Goal: Check status: Check status

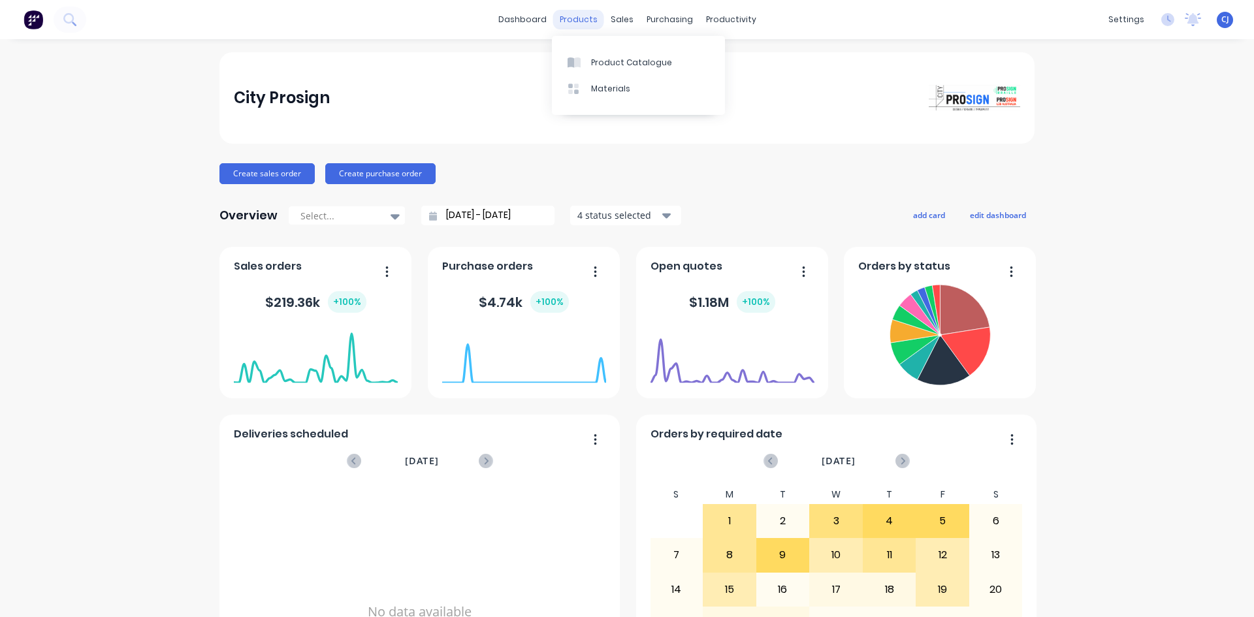
click at [590, 23] on div "products" at bounding box center [578, 20] width 51 height 20
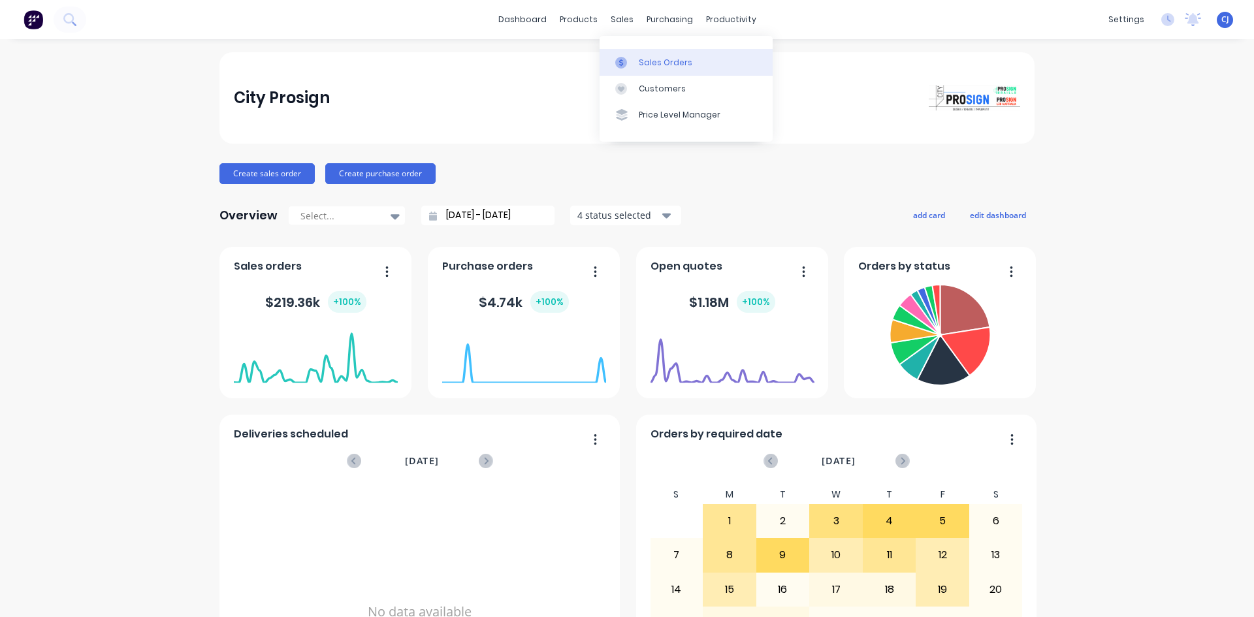
click at [619, 50] on link "Sales Orders" at bounding box center [686, 62] width 173 height 26
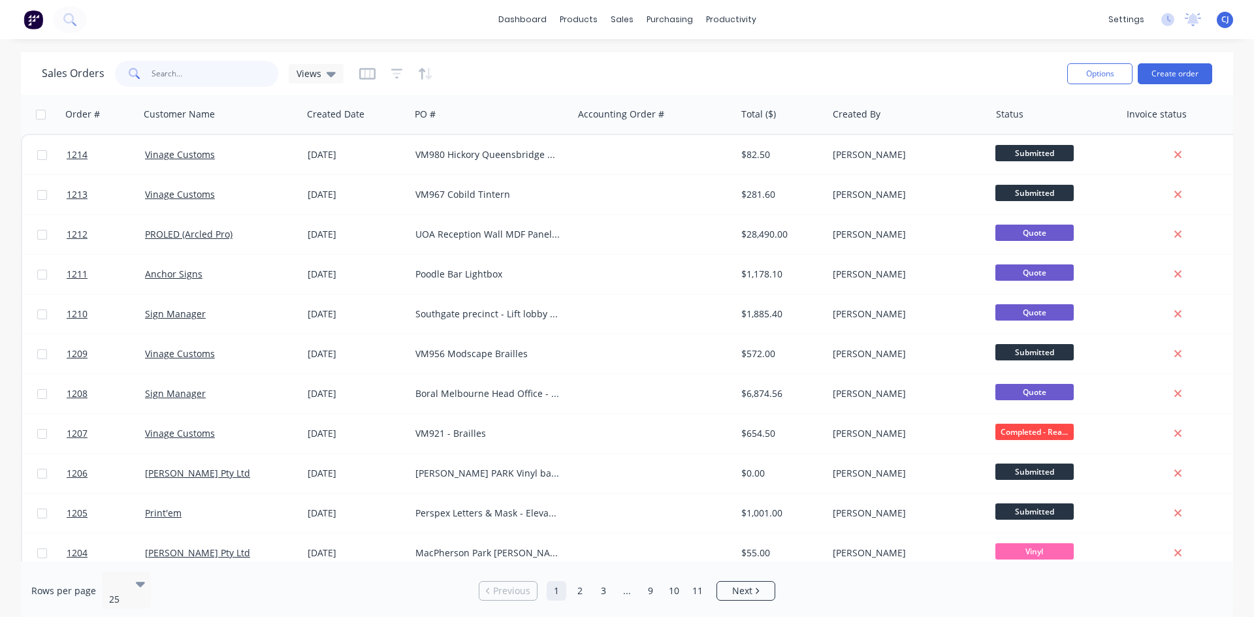
click at [229, 79] on input "text" at bounding box center [215, 74] width 127 height 26
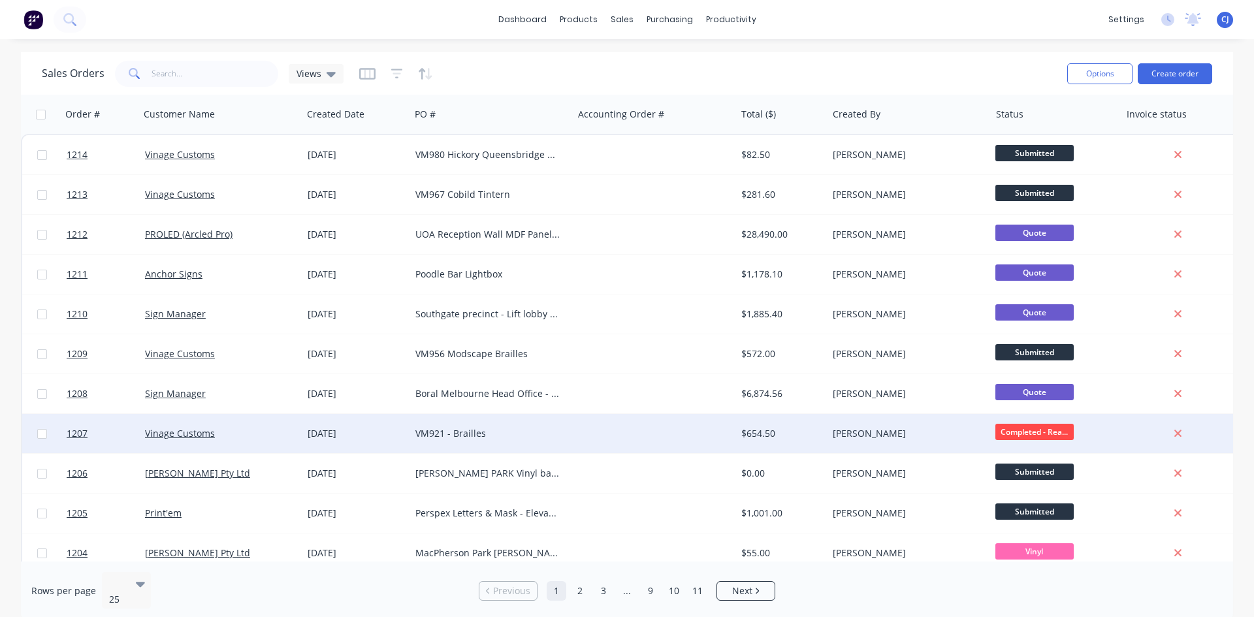
click at [582, 437] on div at bounding box center [654, 433] width 163 height 39
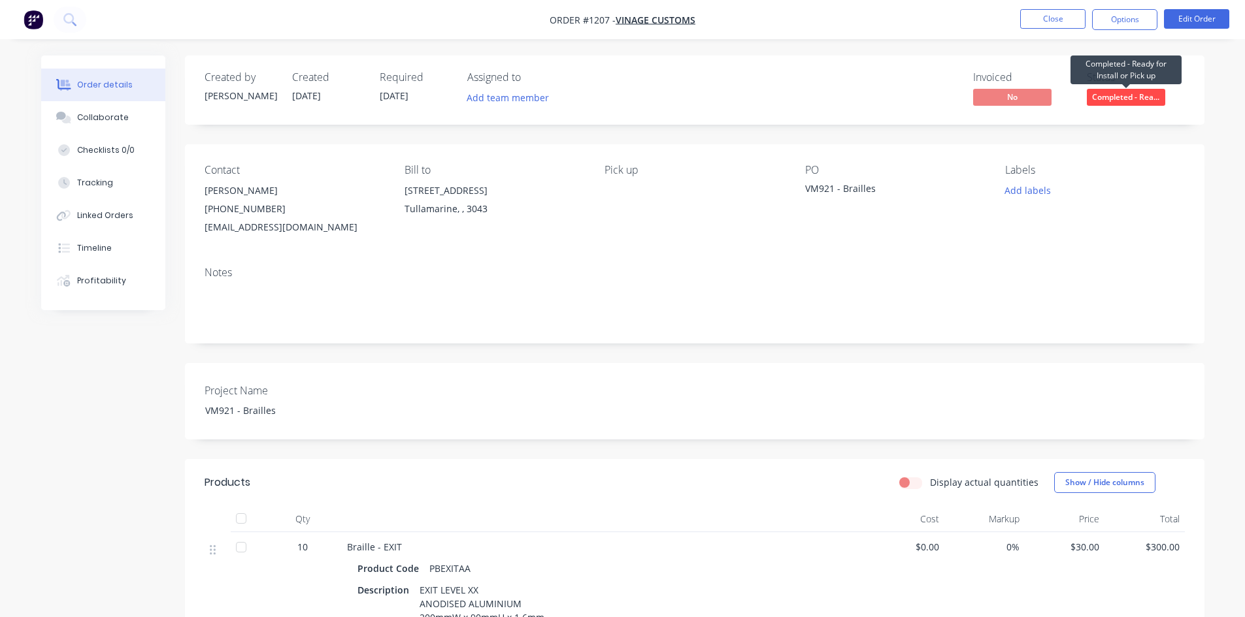
click at [1133, 99] on span "Completed - Rea..." at bounding box center [1126, 97] width 78 height 16
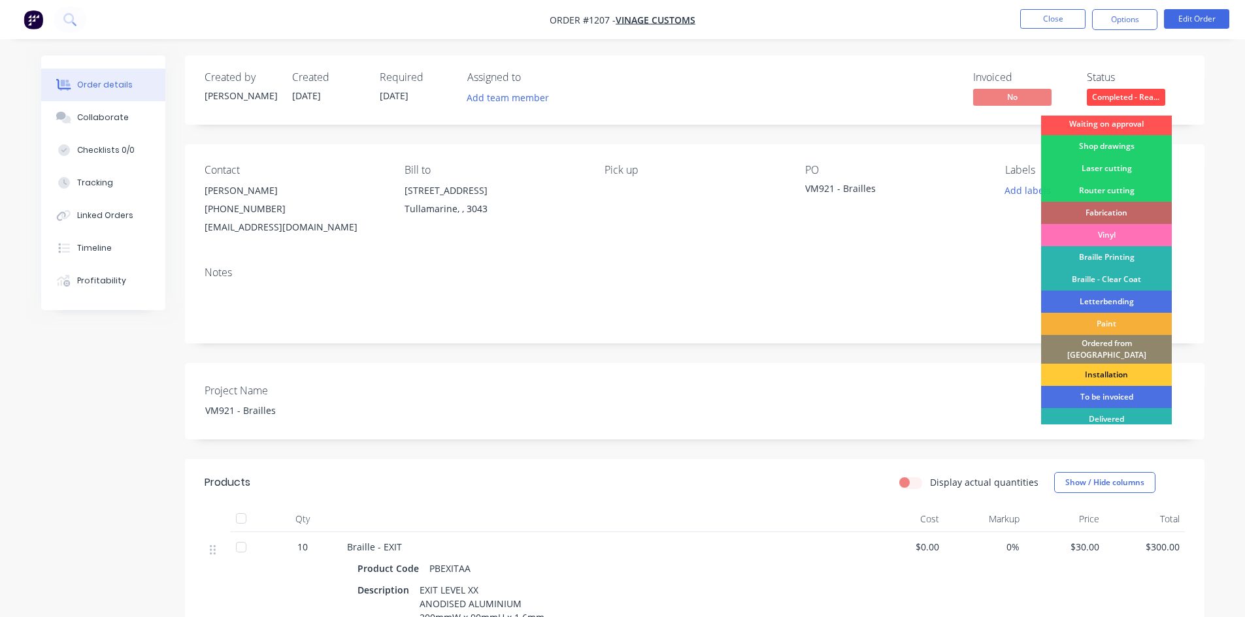
scroll to position [46, 0]
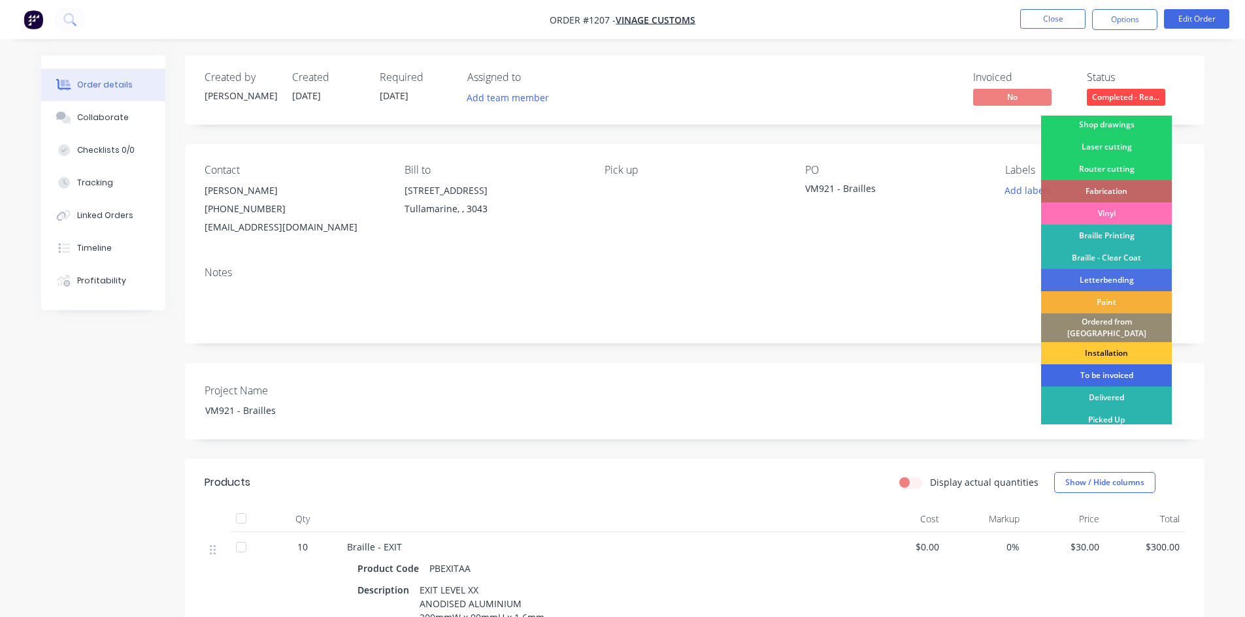
click at [1105, 365] on div "To be invoiced" at bounding box center [1106, 376] width 131 height 22
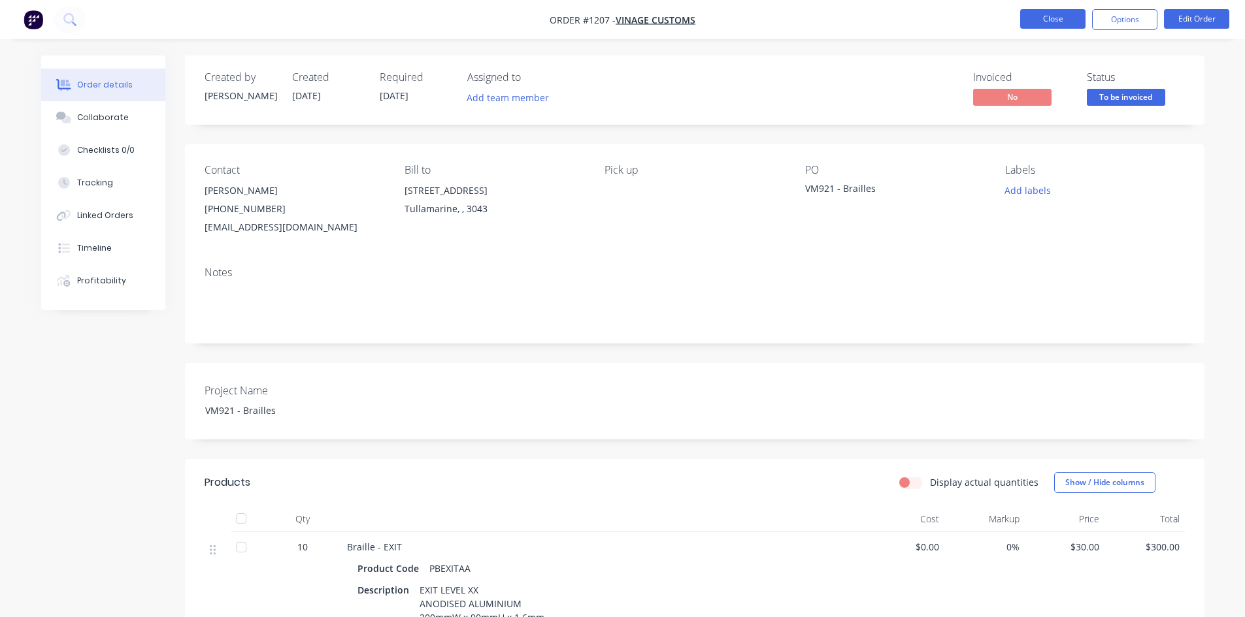
click at [1062, 22] on button "Close" at bounding box center [1052, 19] width 65 height 20
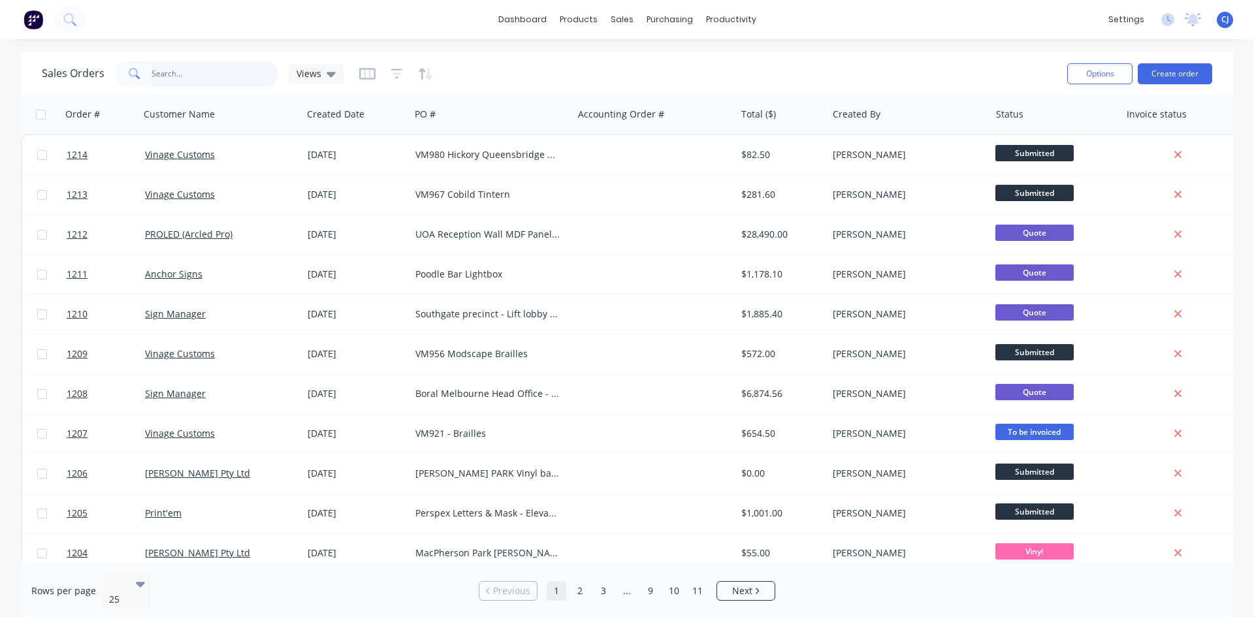
click at [244, 78] on input "text" at bounding box center [215, 74] width 127 height 26
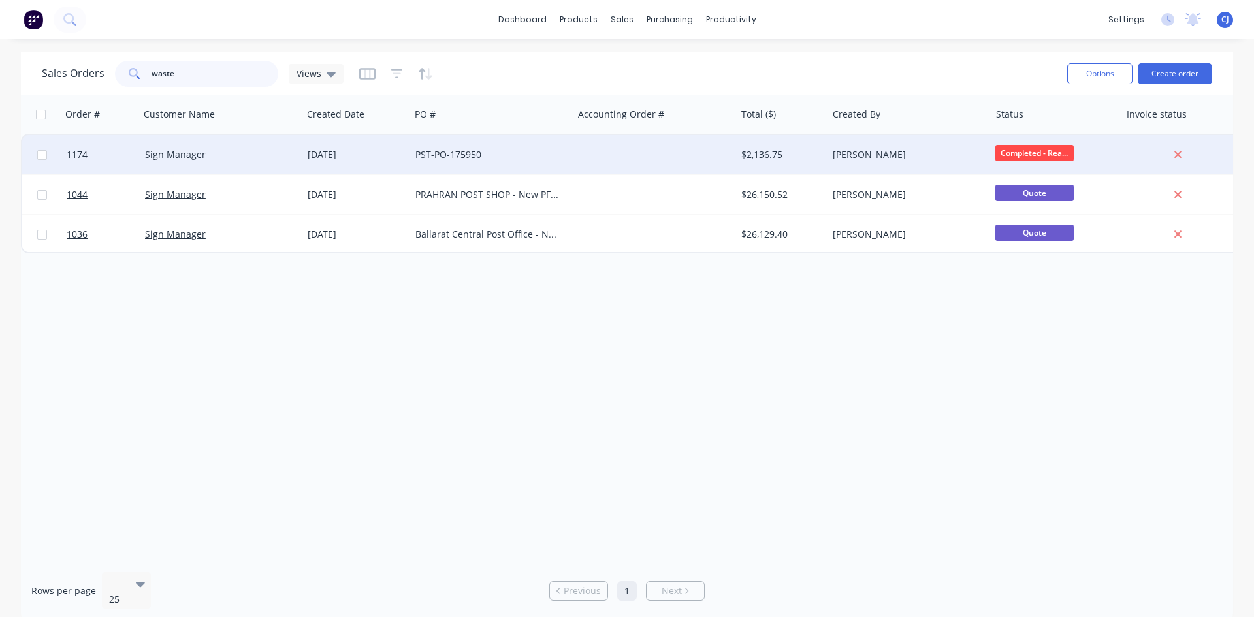
type input "waste"
click at [453, 158] on div "PST-PO-175950" at bounding box center [488, 154] width 145 height 13
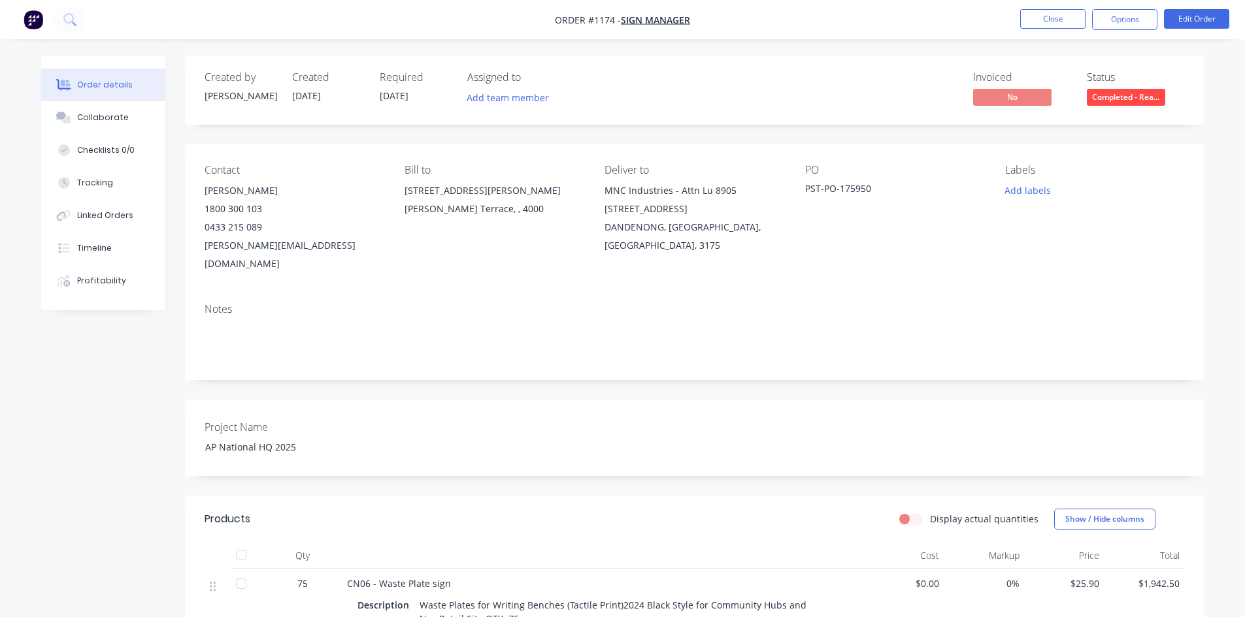
click at [1145, 95] on span "Completed - Rea..." at bounding box center [1126, 97] width 78 height 16
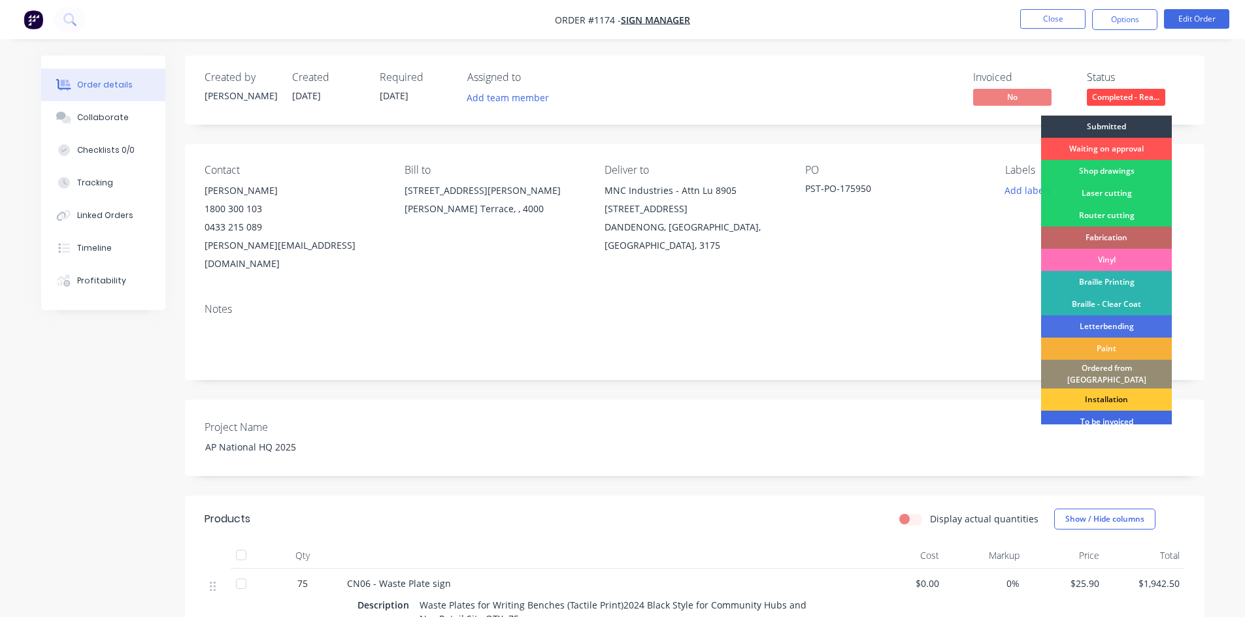
click at [1104, 411] on div "To be invoiced" at bounding box center [1106, 422] width 131 height 22
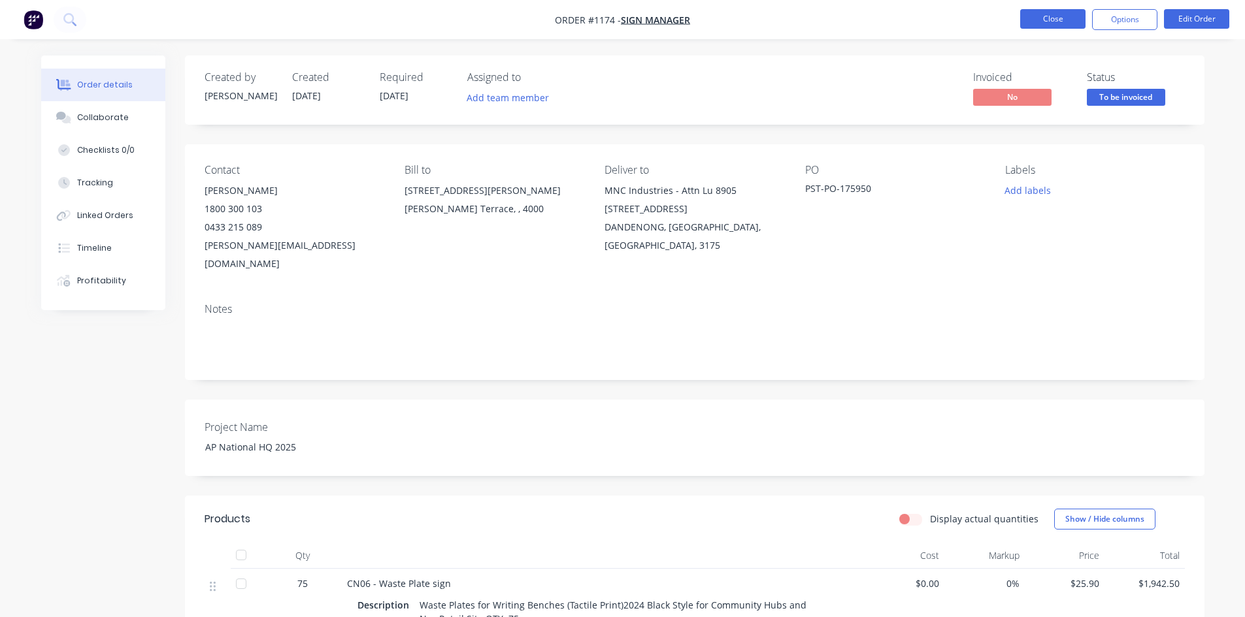
click at [1077, 19] on button "Close" at bounding box center [1052, 19] width 65 height 20
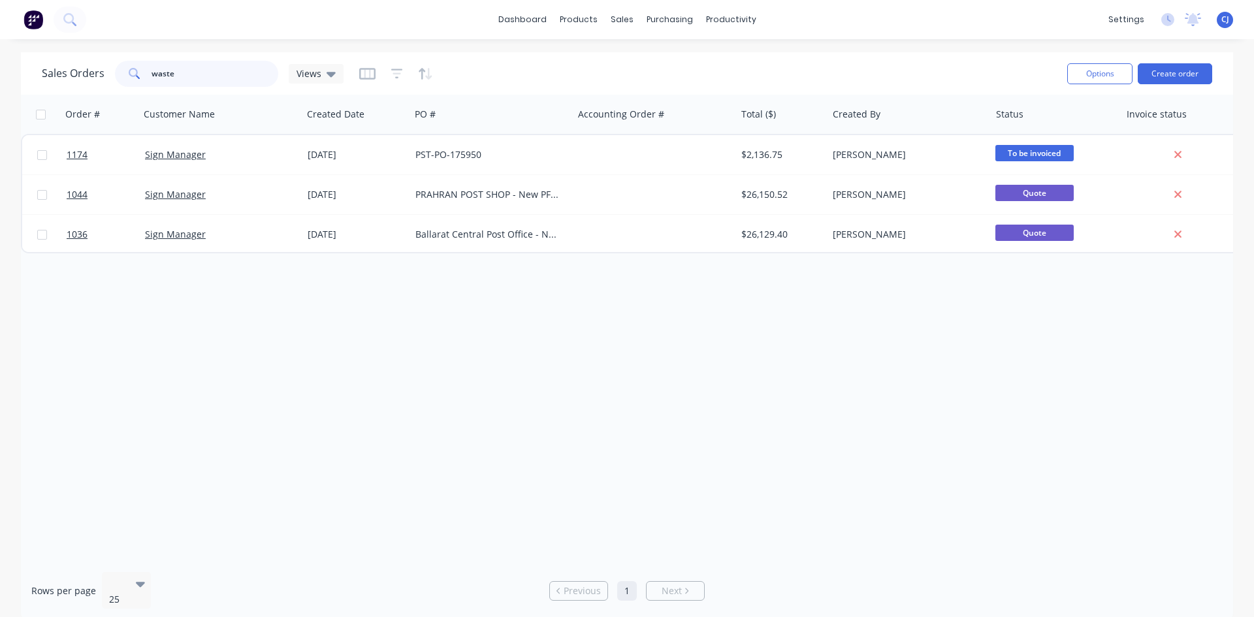
drag, startPoint x: 195, startPoint y: 73, endPoint x: 135, endPoint y: 65, distance: 60.5
click at [135, 65] on div "waste" at bounding box center [196, 74] width 163 height 26
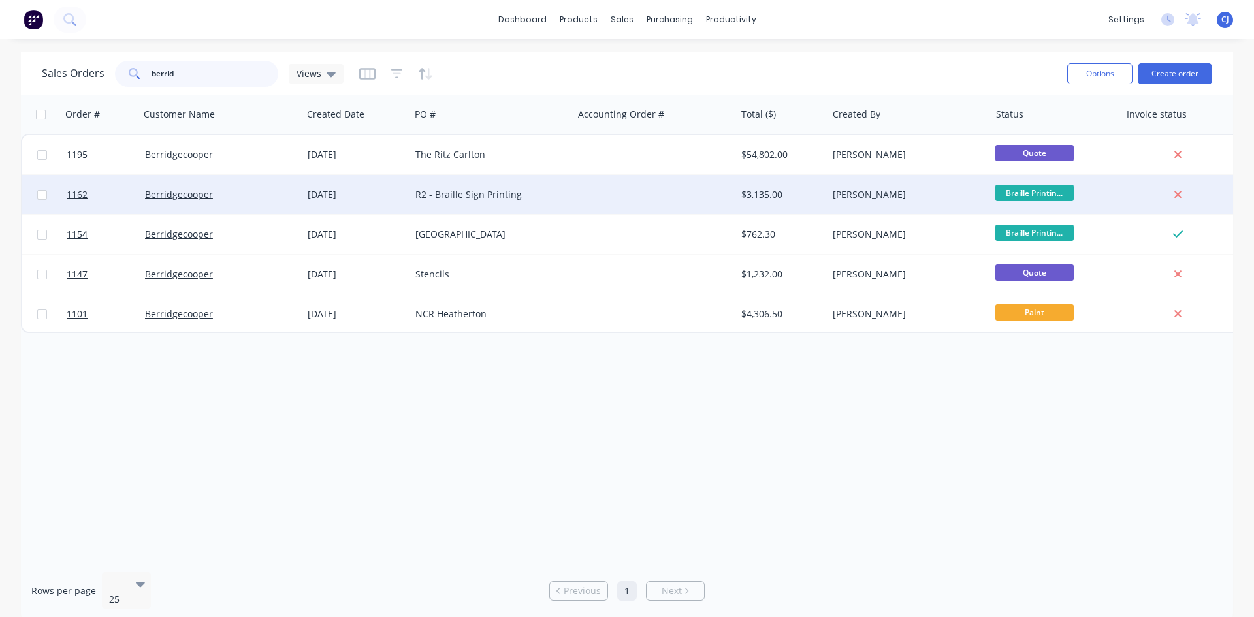
type input "berrid"
click at [429, 193] on div "R2 - Braille Sign Printing" at bounding box center [488, 194] width 145 height 13
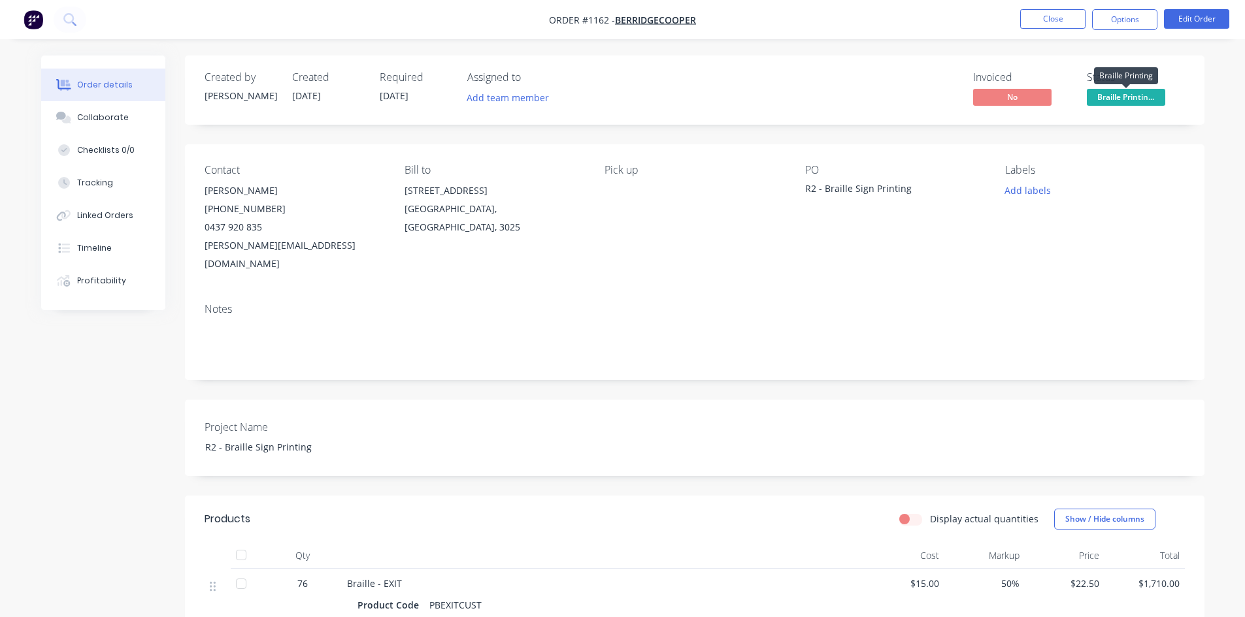
click at [1134, 99] on span "Braille Printin..." at bounding box center [1126, 97] width 78 height 16
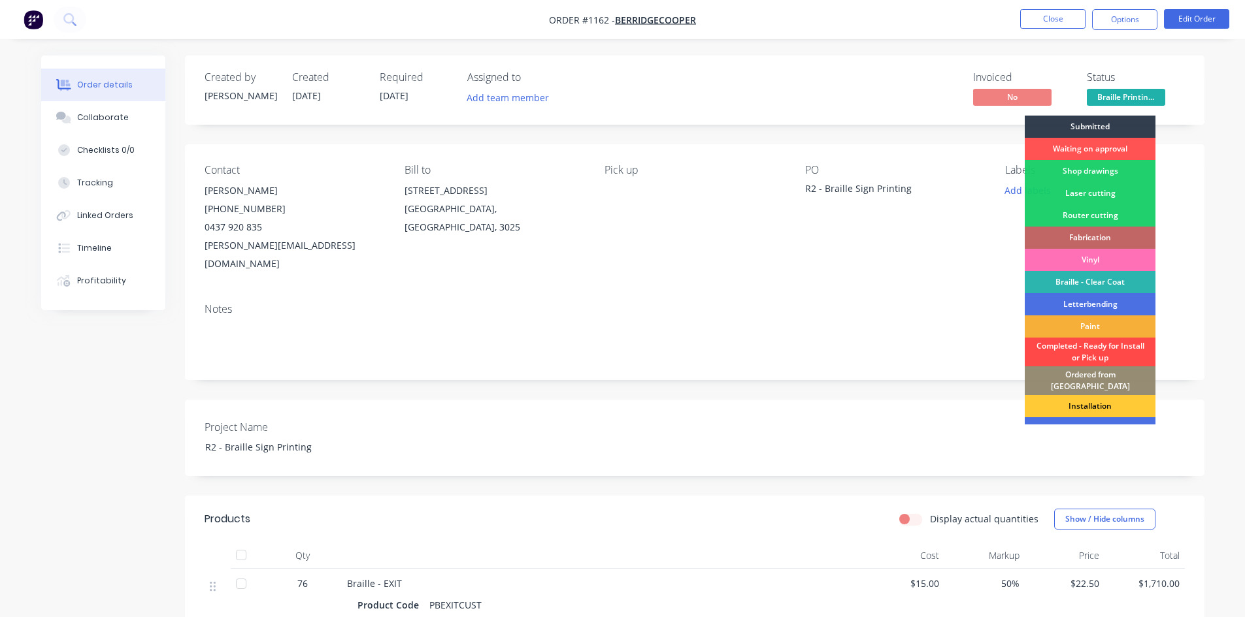
click at [1070, 352] on div "Completed - Ready for Install or Pick up" at bounding box center [1089, 352] width 131 height 29
